Goal: Information Seeking & Learning: Learn about a topic

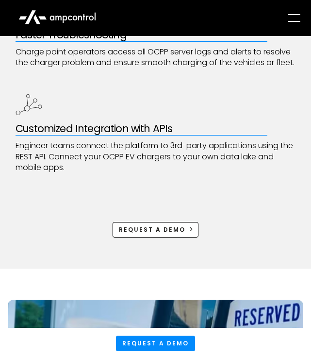
scroll to position [611, 0]
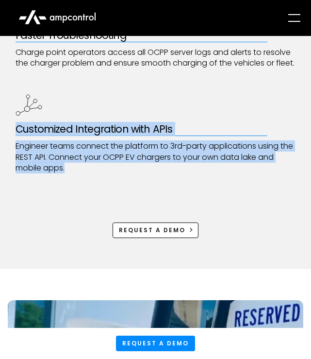
drag, startPoint x: 91, startPoint y: 183, endPoint x: 89, endPoint y: 123, distance: 59.7
click at [89, 123] on div "Customized Integration with APIs Engineer teams connect the platform to 3rd-par…" at bounding box center [156, 133] width 280 height 82
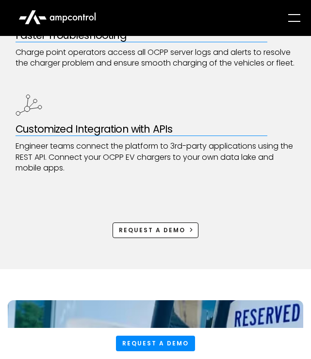
click at [89, 123] on div "Customized Integration with APIs Engineer teams connect the platform to 3rd-par…" at bounding box center [156, 133] width 280 height 82
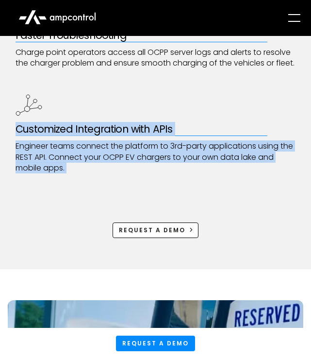
drag, startPoint x: 89, startPoint y: 123, endPoint x: 90, endPoint y: 173, distance: 50.0
click at [90, 173] on div "Customized Integration with APIs Engineer teams connect the platform to 3rd-par…" at bounding box center [156, 133] width 280 height 82
click at [90, 173] on p "Engineer teams connect the platform to 3rd-party applications using the REST AP…" at bounding box center [156, 157] width 280 height 33
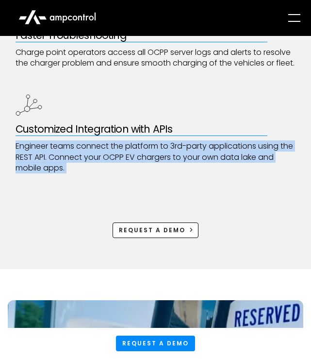
click at [90, 173] on p "Engineer teams connect the platform to 3rd-party applications using the REST AP…" at bounding box center [156, 157] width 280 height 33
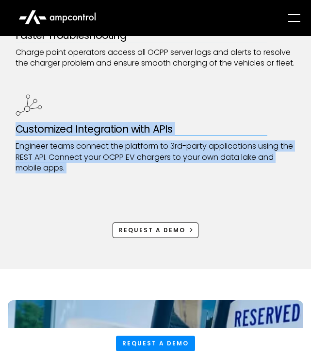
drag, startPoint x: 90, startPoint y: 173, endPoint x: 90, endPoint y: 110, distance: 63.1
click at [90, 110] on div "Customized Integration with APIs Engineer teams connect the platform to 3rd-par…" at bounding box center [156, 133] width 280 height 82
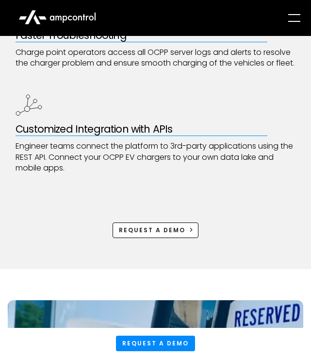
click at [90, 110] on div "Customized Integration with APIs Engineer teams connect the platform to 3rd-par…" at bounding box center [156, 133] width 280 height 82
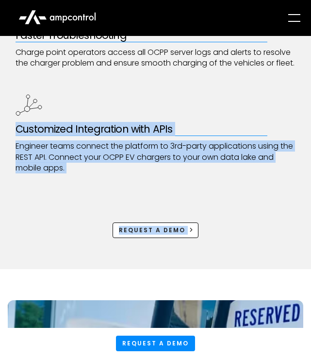
drag, startPoint x: 90, startPoint y: 110, endPoint x: 100, endPoint y: 189, distance: 79.3
click at [100, 189] on div "Real-Time Monitoring for EV Chargers to Maximize Uptime and Safety Stay Vendor-…" at bounding box center [156, 1] width 280 height 535
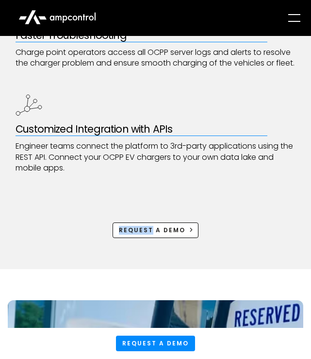
click at [100, 189] on div "Real-Time Monitoring for EV Chargers to Maximize Uptime and Safety Stay Vendor-…" at bounding box center [156, 1] width 280 height 535
click at [86, 160] on p "Engineer teams connect the platform to 3rd-party applications using the REST AP…" at bounding box center [156, 157] width 280 height 33
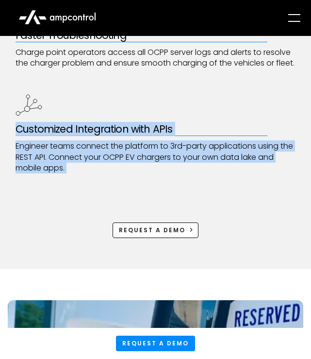
drag, startPoint x: 86, startPoint y: 160, endPoint x: 86, endPoint y: 124, distance: 36.4
click at [86, 124] on div "Customized Integration with APIs Engineer teams connect the platform to 3rd-par…" at bounding box center [156, 133] width 280 height 82
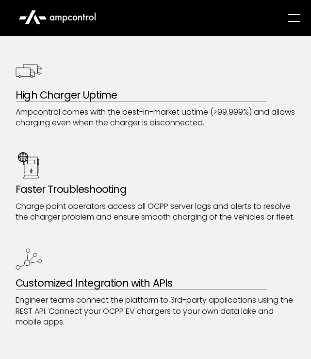
scroll to position [0, 0]
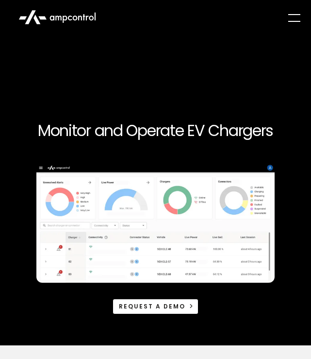
click at [302, 16] on div "menu" at bounding box center [292, 17] width 31 height 27
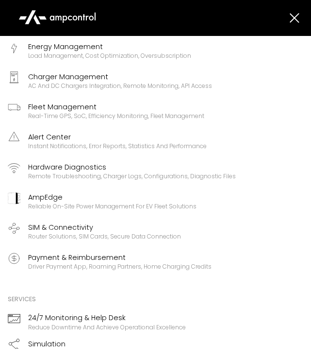
scroll to position [56, 0]
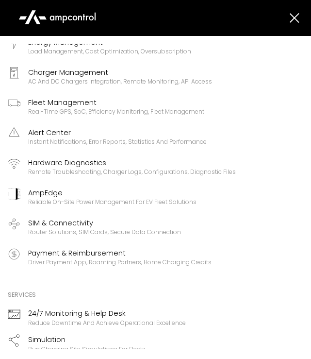
click at [198, 111] on div "Real-time GPS, SoC, efficiency monitoring, fleet management" at bounding box center [116, 112] width 176 height 8
